Goal: Find specific page/section: Find specific page/section

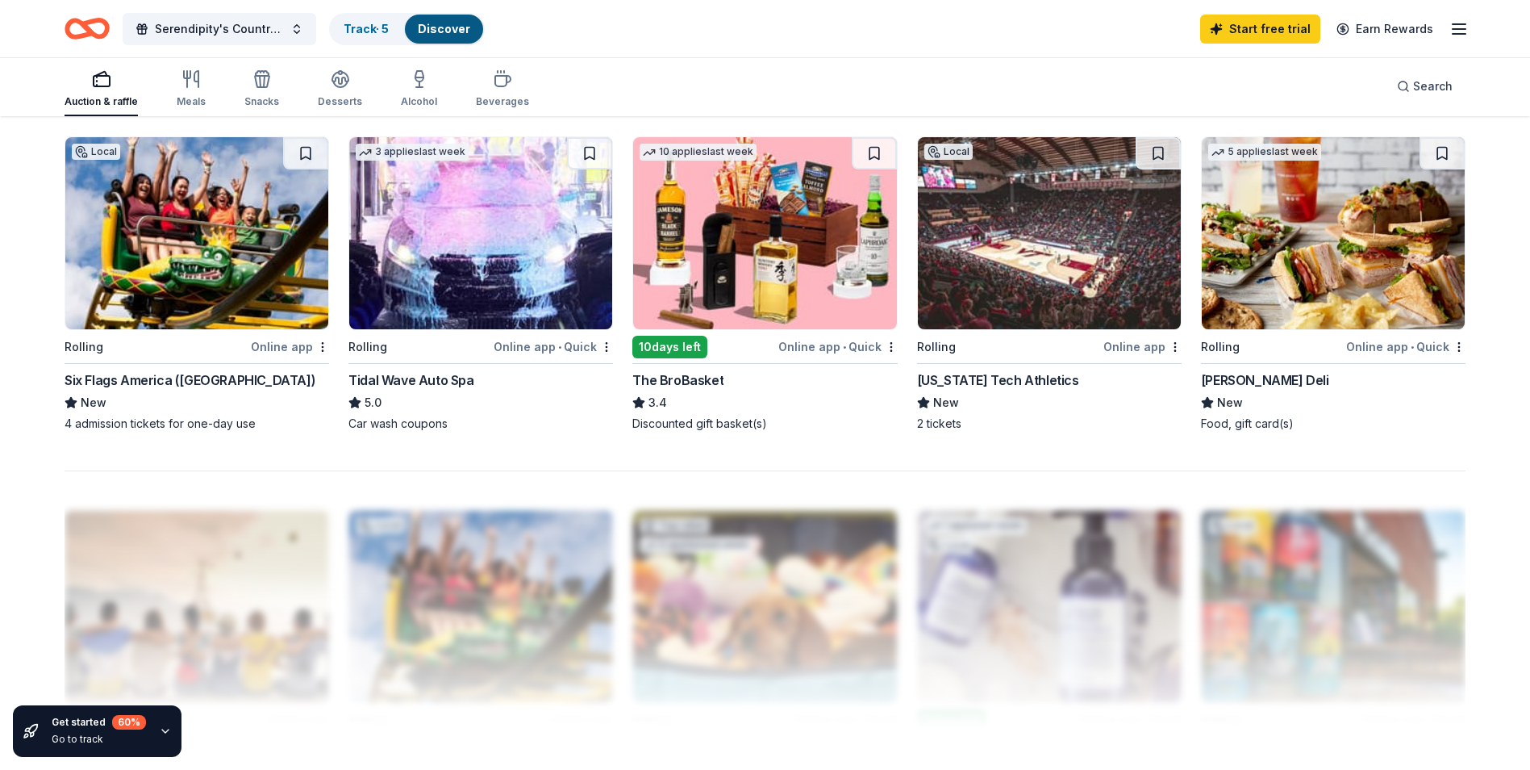
scroll to position [1210, 0]
click at [794, 344] on div "Online app • Quick" at bounding box center [838, 347] width 119 height 20
click at [808, 346] on div "Online app • Quick" at bounding box center [838, 347] width 119 height 20
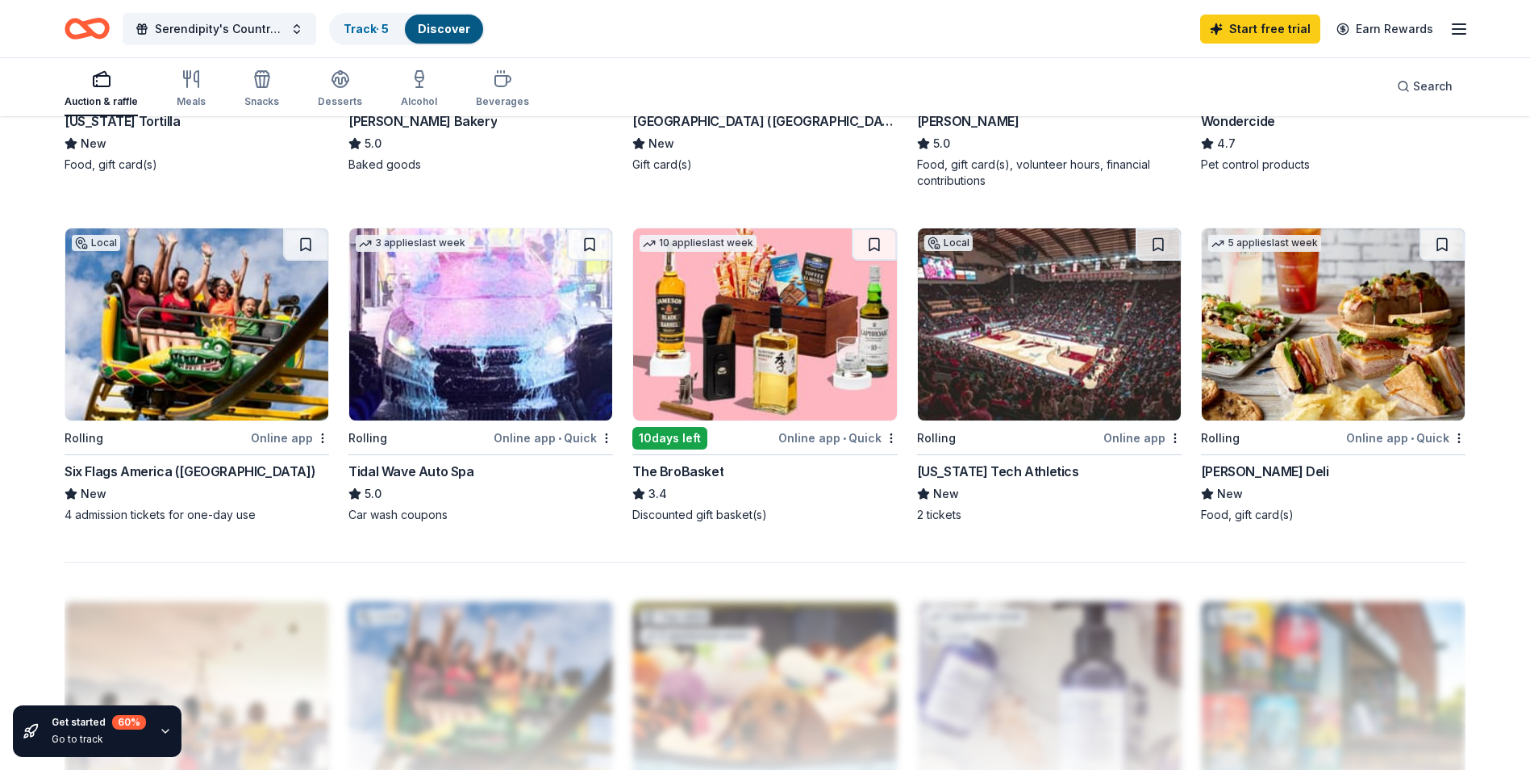
scroll to position [1075, 0]
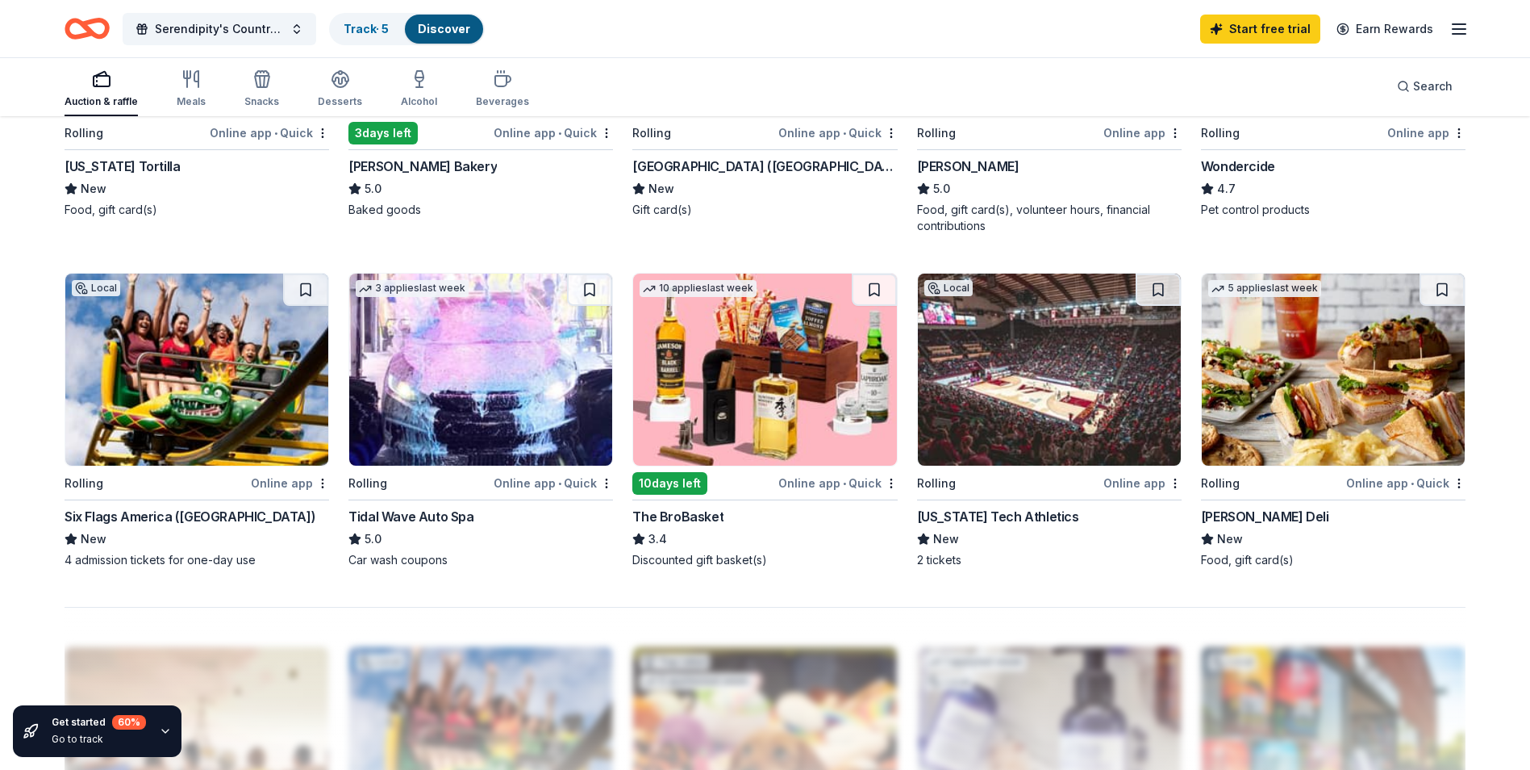
click at [1230, 511] on div "McAlister's Deli" at bounding box center [1265, 516] width 128 height 19
